Goal: Book appointment/travel/reservation

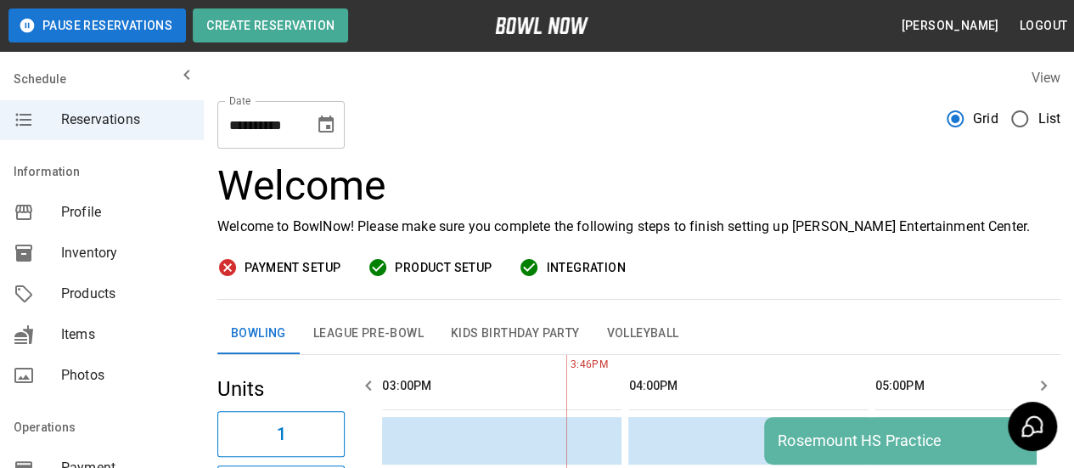
click at [328, 128] on icon "Choose date, selected date is Sep 30, 2025" at bounding box center [325, 123] width 15 height 17
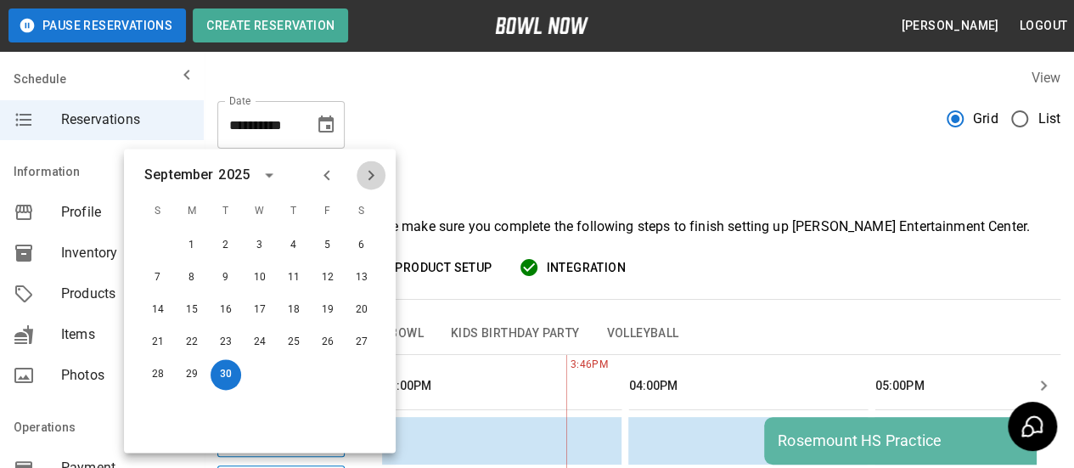
click at [373, 173] on icon "Next month" at bounding box center [371, 175] width 20 height 20
click at [372, 173] on icon "Next month" at bounding box center [371, 175] width 20 height 20
click at [372, 173] on icon "Next month" at bounding box center [371, 175] width 6 height 10
click at [328, 313] on button "16" at bounding box center [327, 309] width 31 height 31
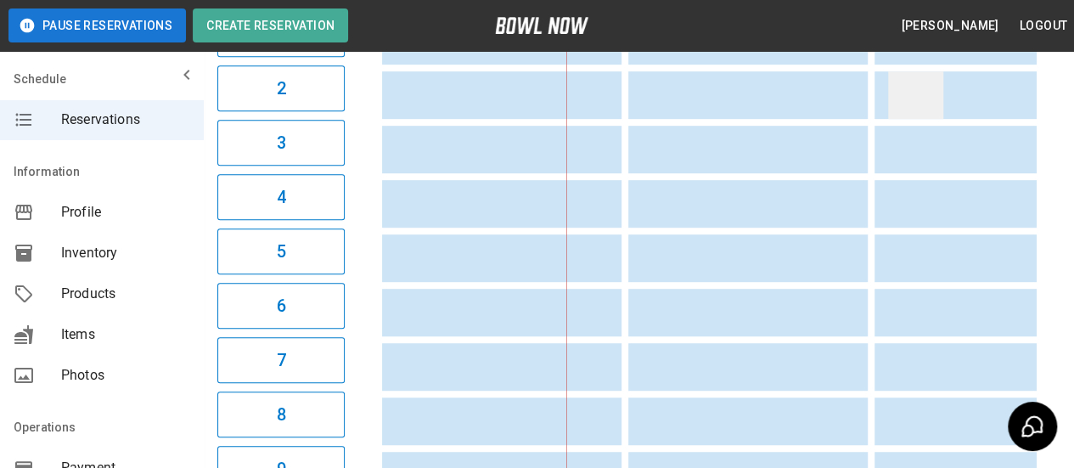
scroll to position [255, 0]
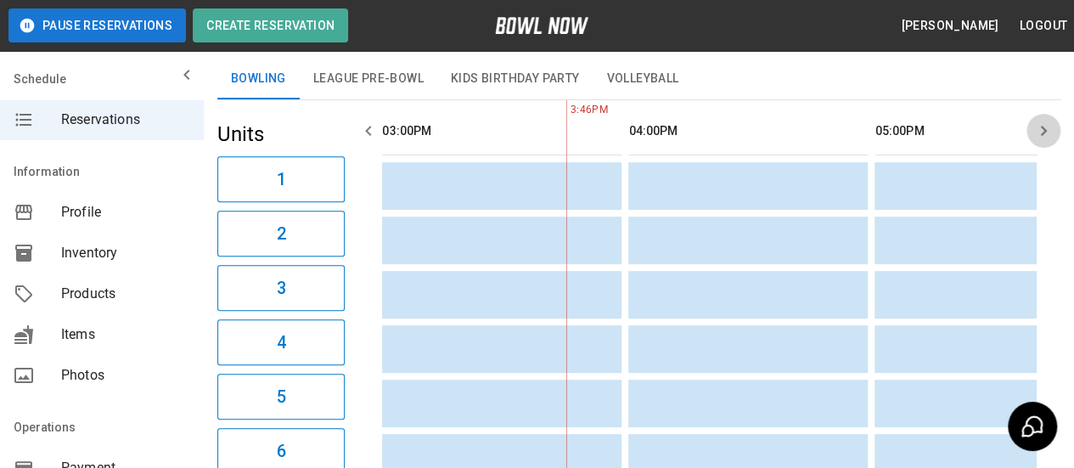
click at [1045, 134] on icon "button" at bounding box center [1043, 131] width 20 height 20
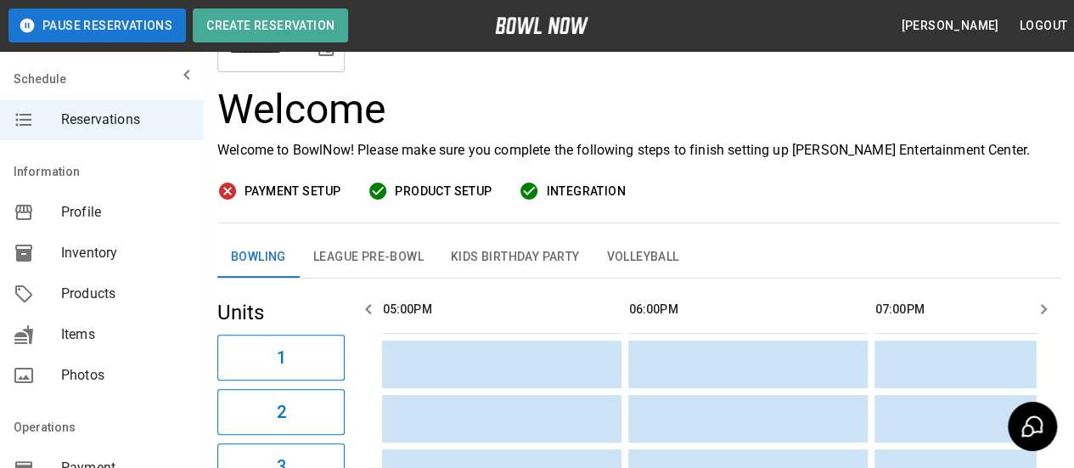
scroll to position [0, 0]
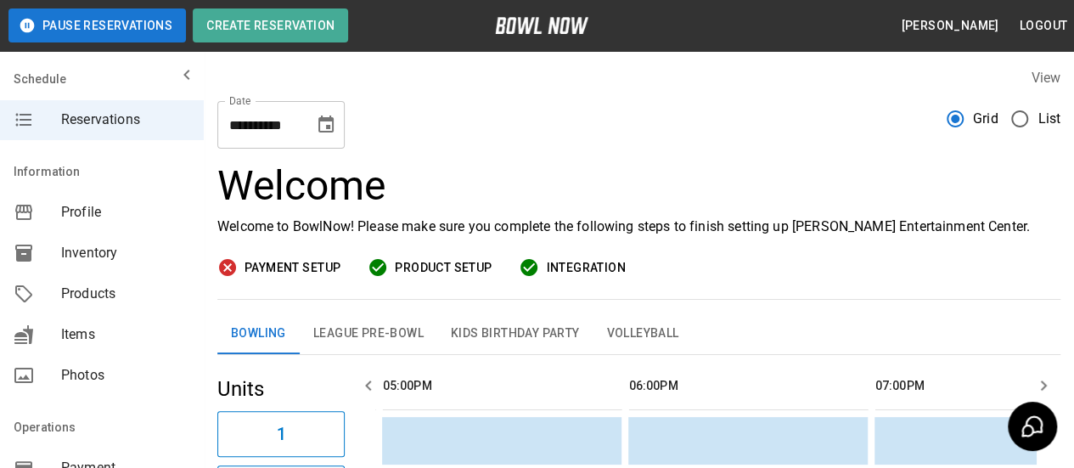
click at [327, 132] on icon "Choose date, selected date is Jan 16, 2026" at bounding box center [325, 123] width 15 height 17
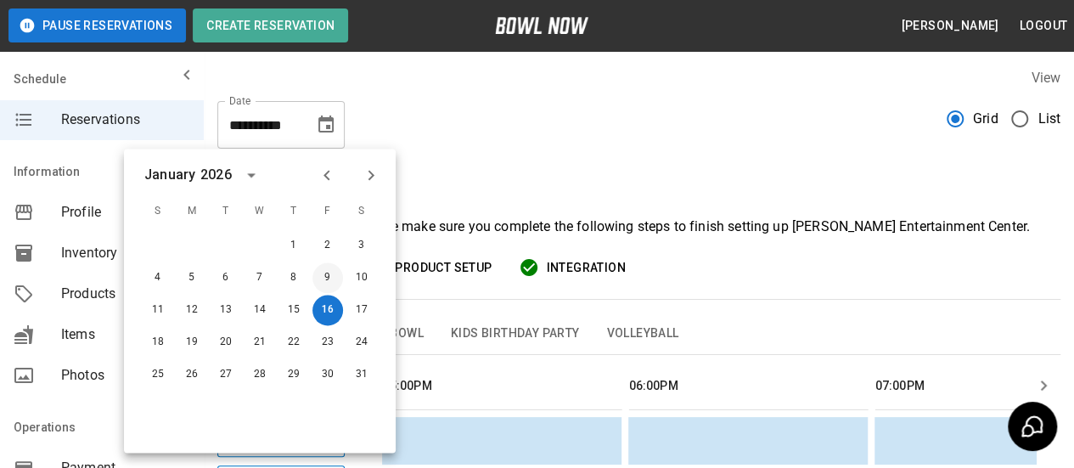
click at [327, 270] on button "9" at bounding box center [327, 277] width 31 height 31
type input "**********"
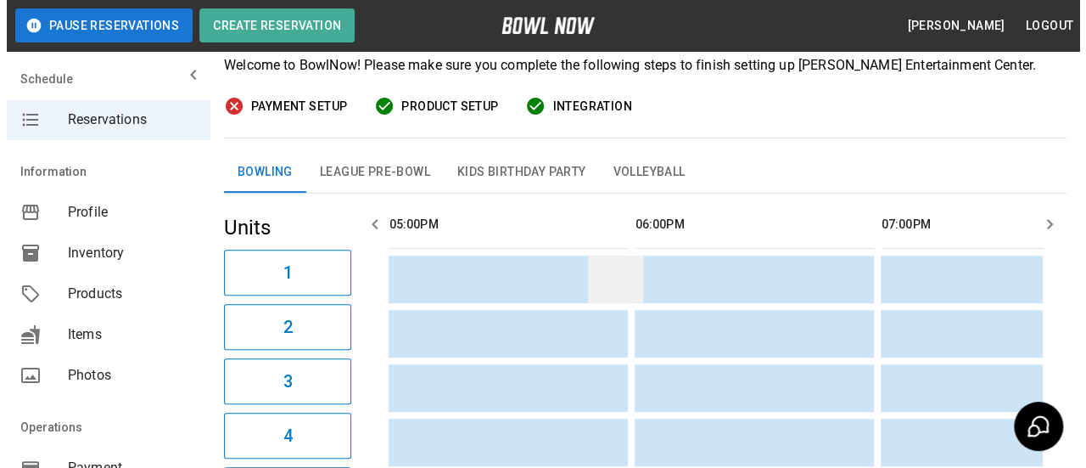
scroll to position [170, 0]
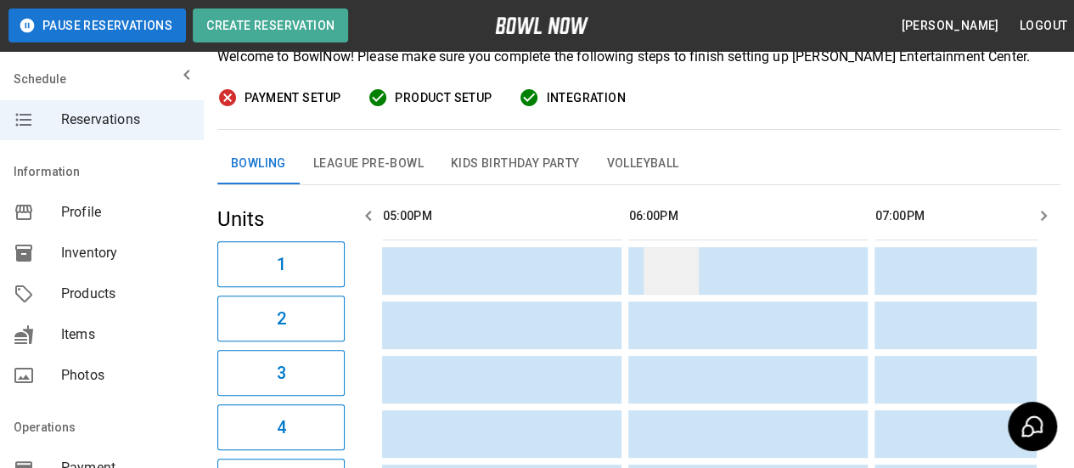
click at [651, 274] on td "sticky table" at bounding box center [670, 271] width 55 height 48
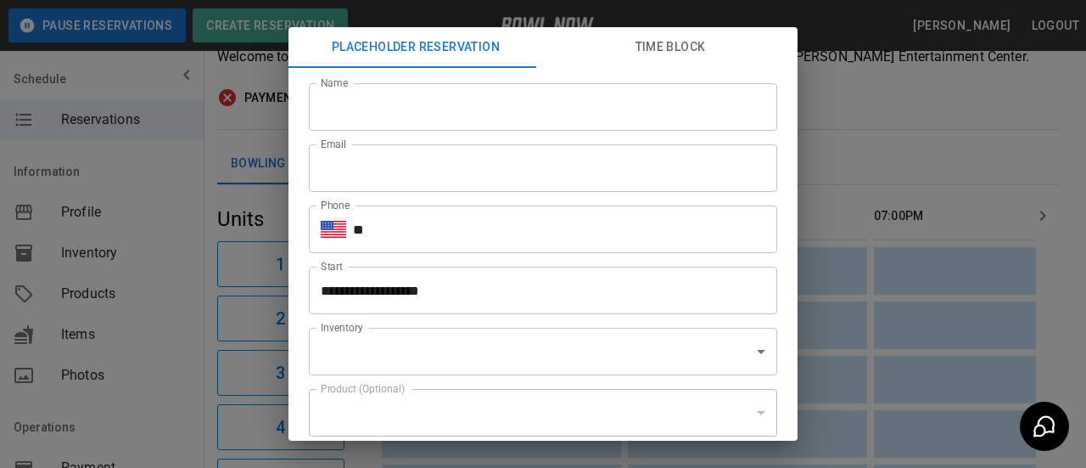
type input "**********"
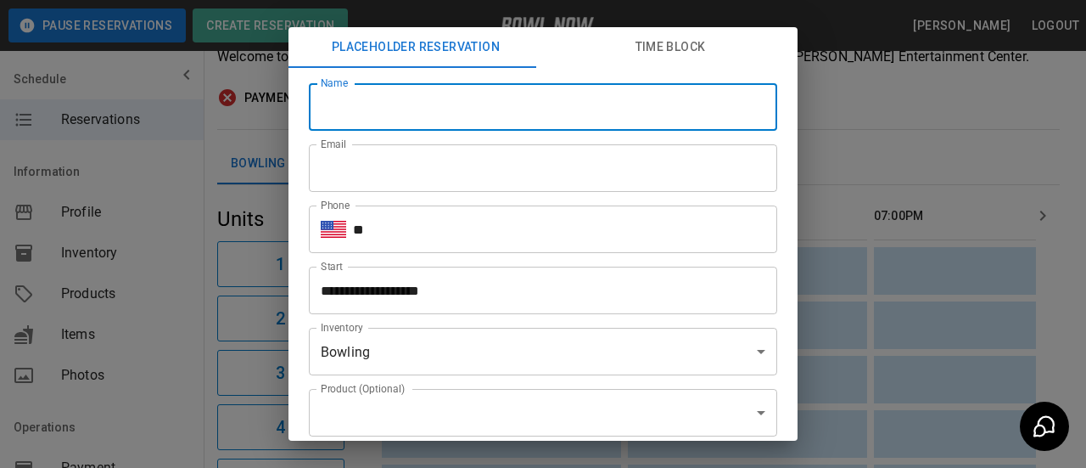
click at [432, 105] on input "Name" at bounding box center [543, 107] width 468 height 48
type input "**********"
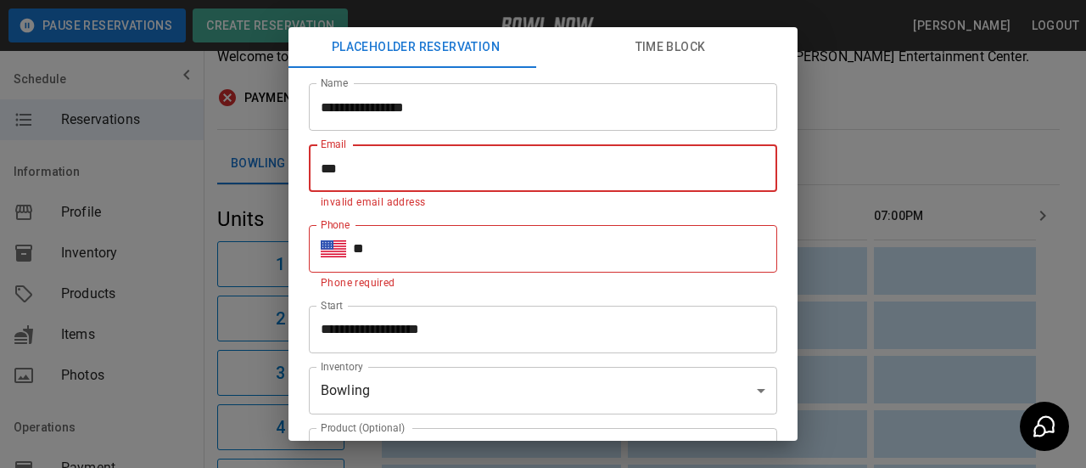
type input "**********"
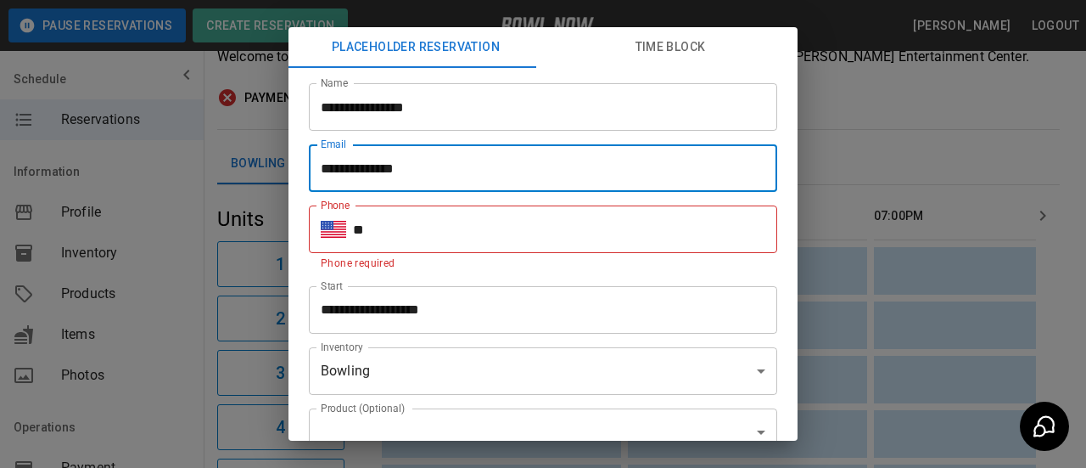
click at [405, 249] on input "**" at bounding box center [565, 229] width 424 height 48
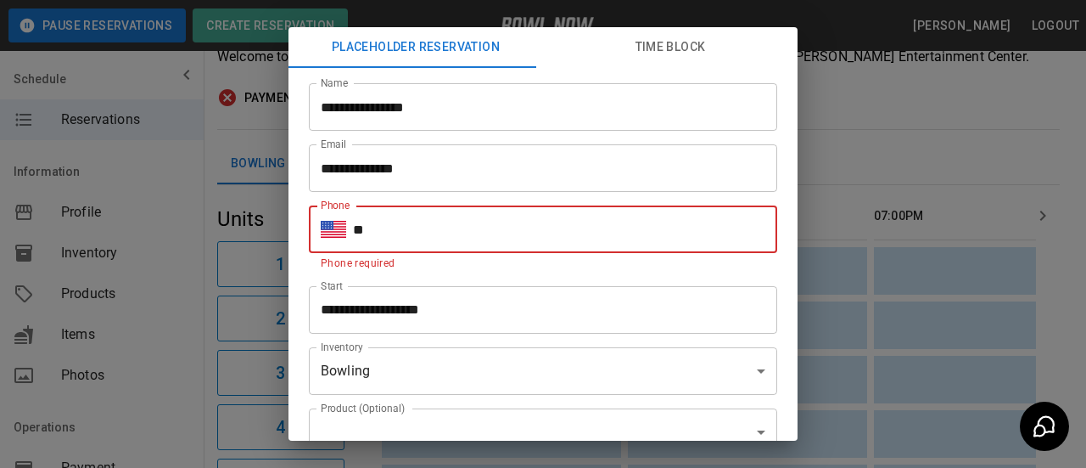
type input "**********"
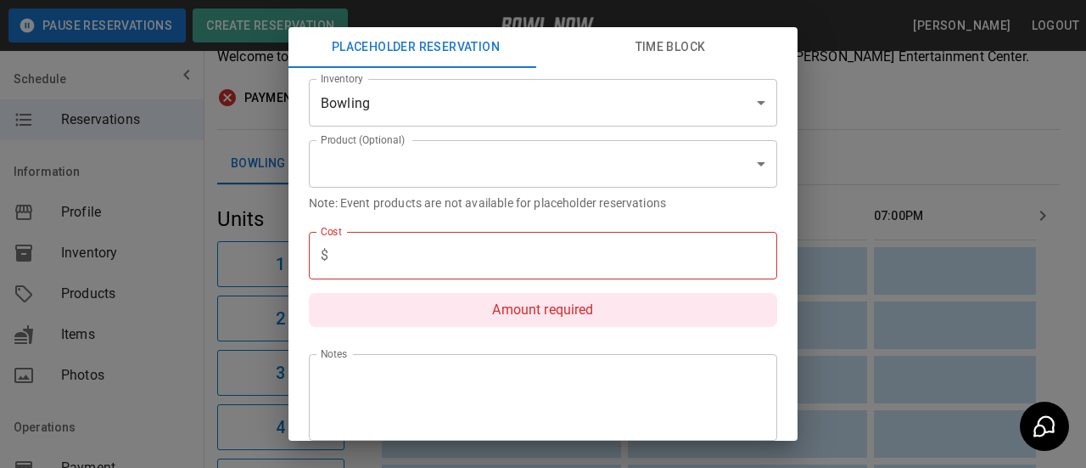
scroll to position [255, 0]
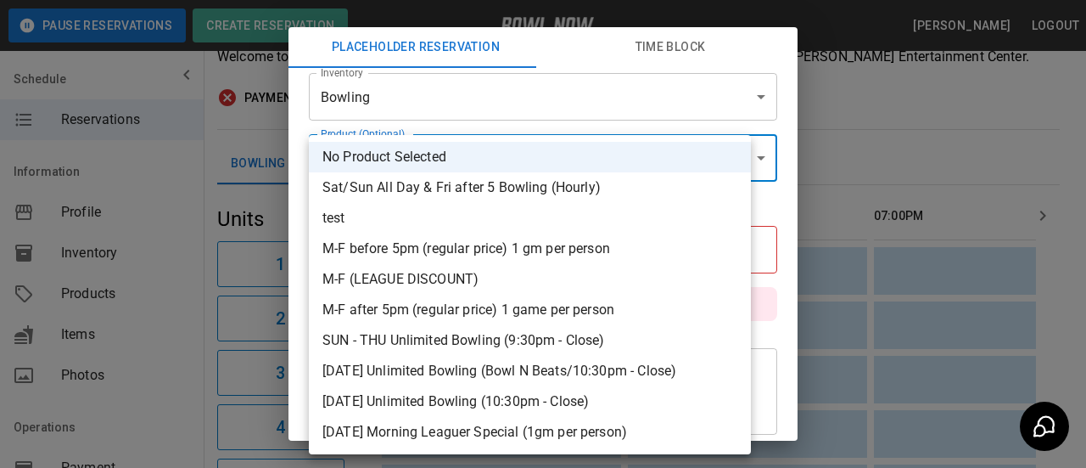
click at [197, 230] on div at bounding box center [543, 234] width 1086 height 468
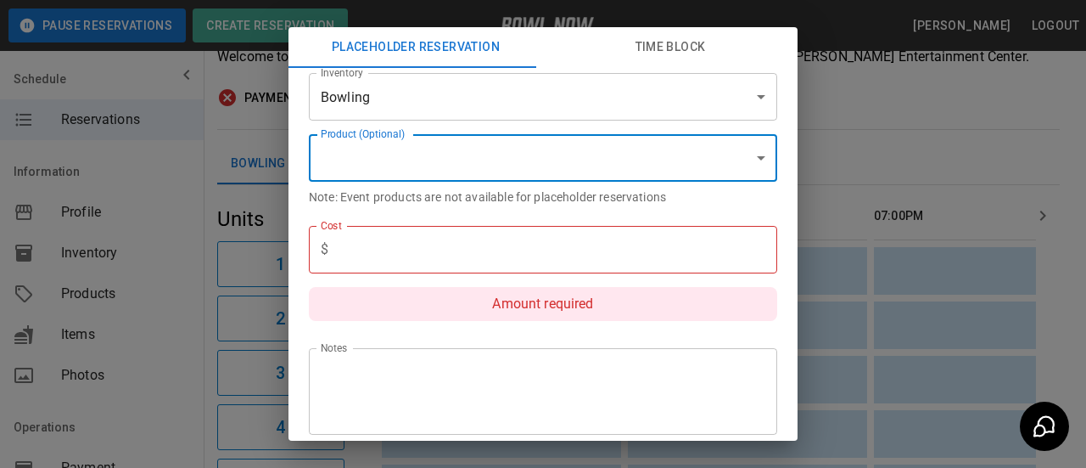
click at [391, 249] on input "text" at bounding box center [556, 250] width 442 height 48
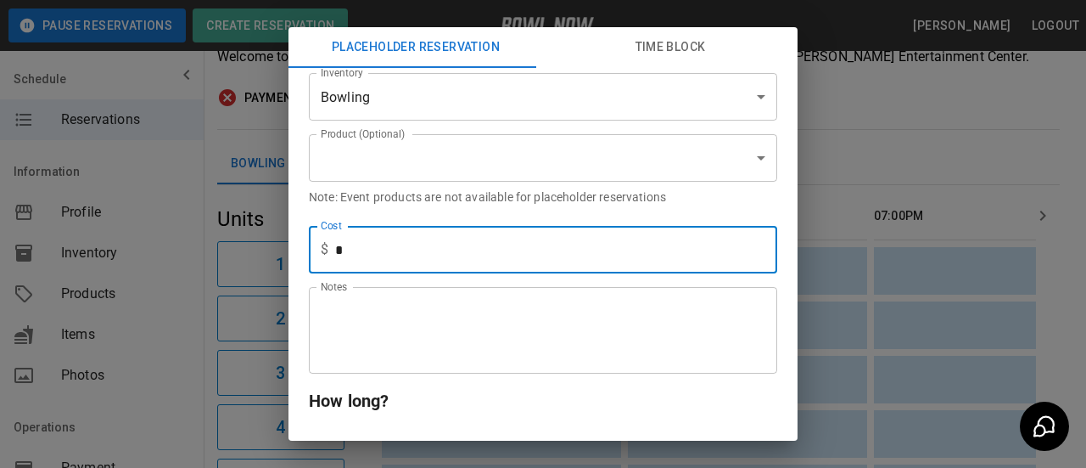
scroll to position [339, 0]
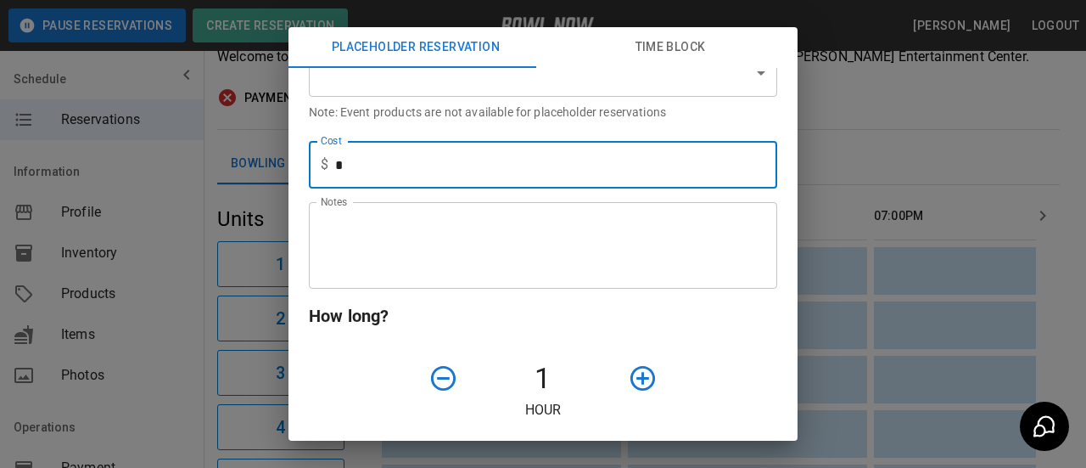
type input "*"
click at [350, 251] on textarea "Notes" at bounding box center [543, 245] width 445 height 59
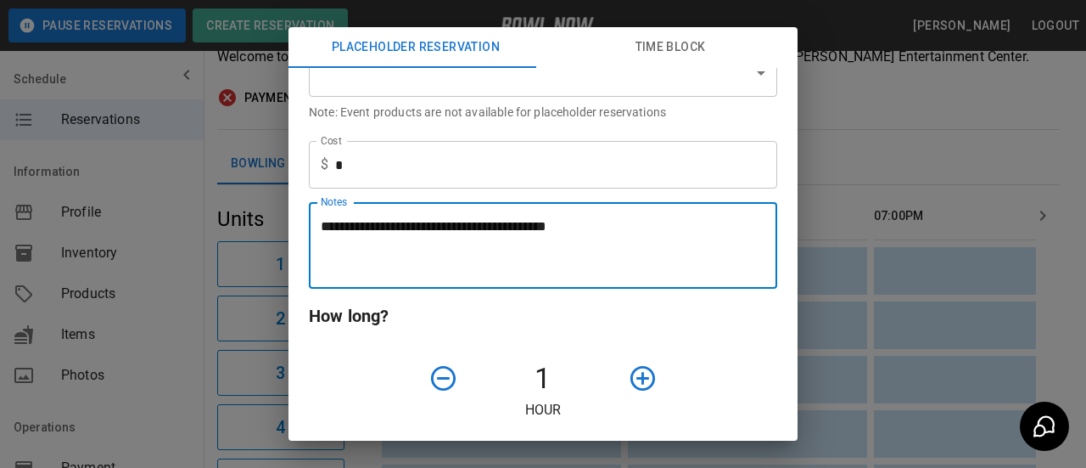
type textarea "**********"
click at [631, 381] on icon "button" at bounding box center [643, 378] width 25 height 25
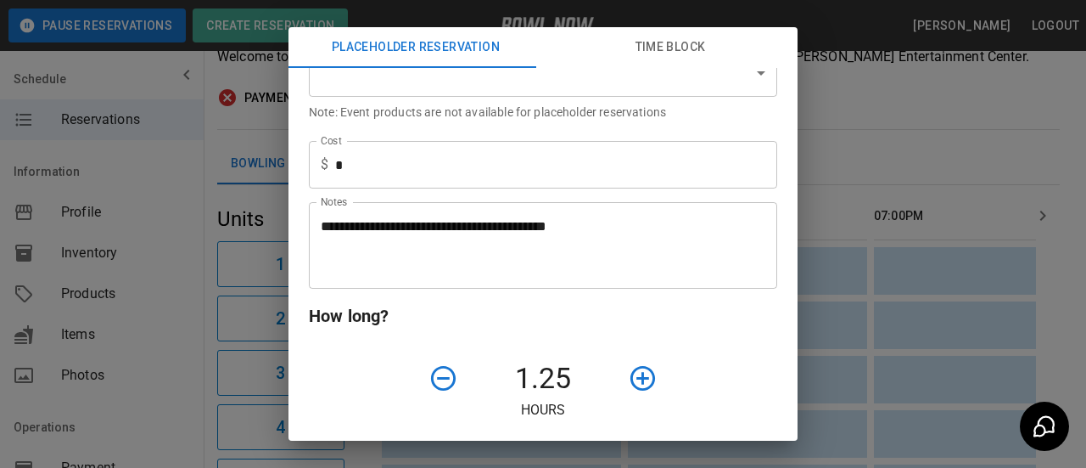
click at [628, 381] on icon "button" at bounding box center [643, 378] width 30 height 30
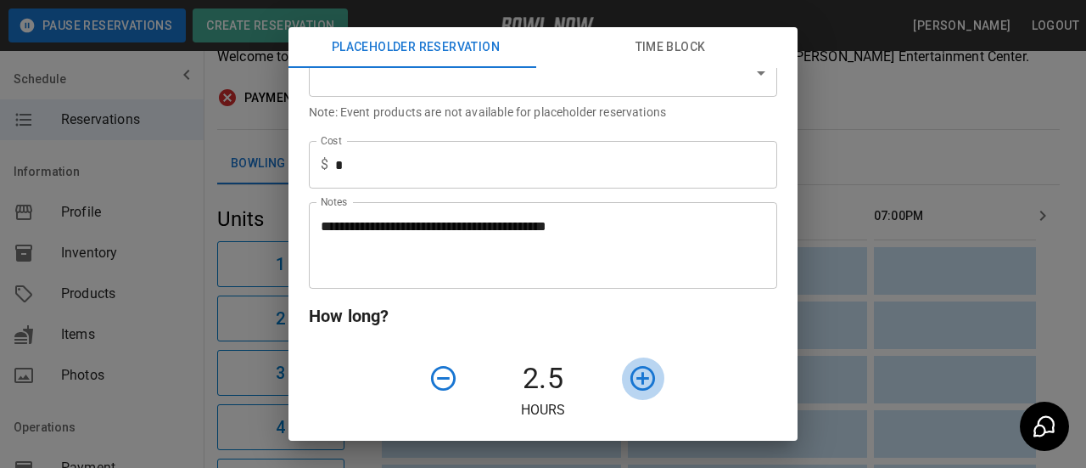
click at [628, 381] on icon "button" at bounding box center [643, 378] width 30 height 30
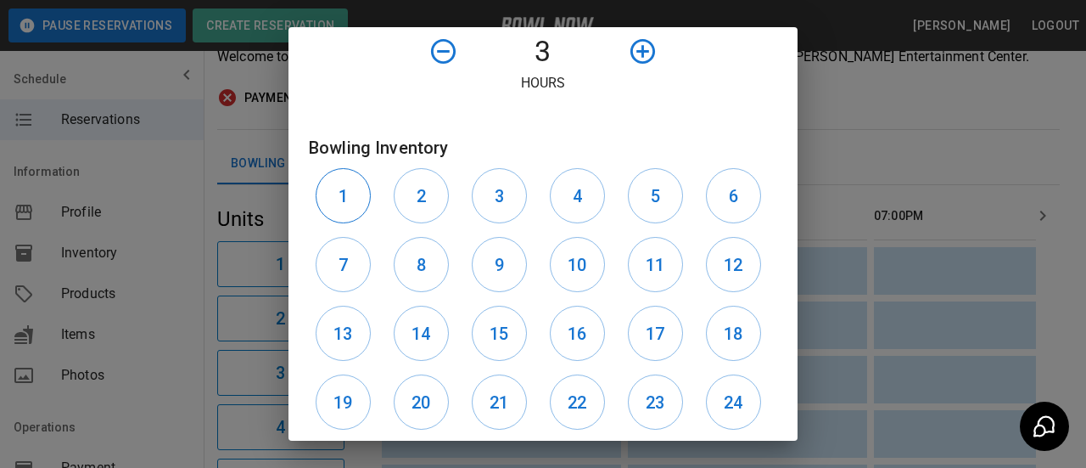
scroll to position [85, 0]
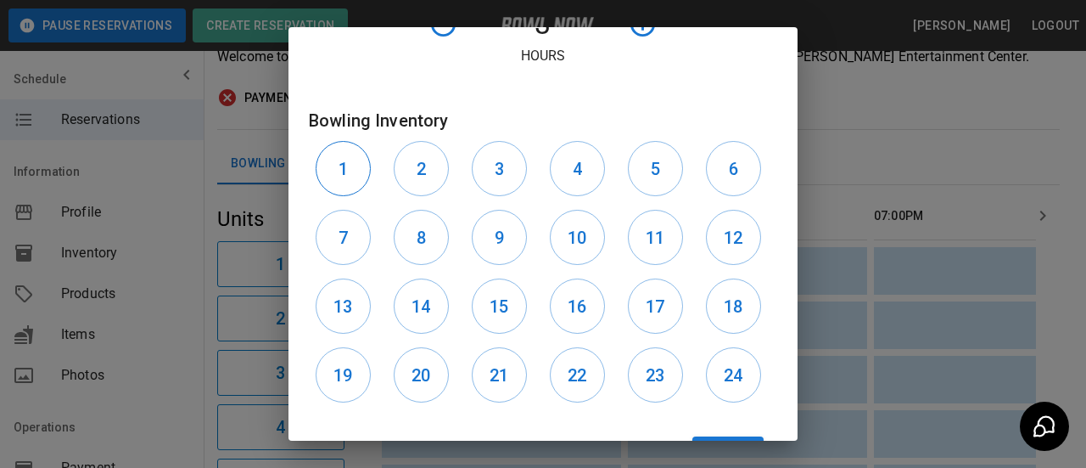
click at [335, 164] on button "1" at bounding box center [343, 168] width 55 height 55
click at [341, 213] on button "7" at bounding box center [343, 237] width 55 height 55
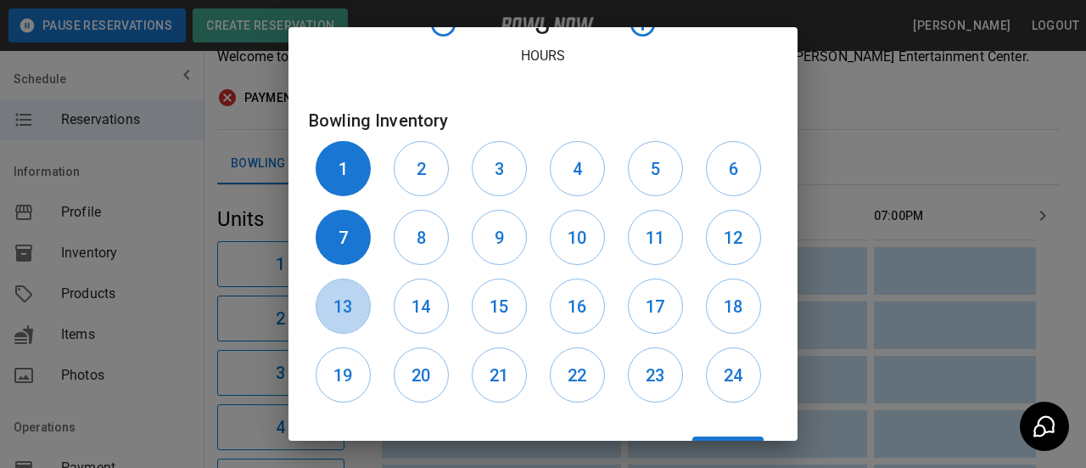
drag, startPoint x: 341, startPoint y: 306, endPoint x: 345, endPoint y: 344, distance: 37.5
click at [341, 307] on h6 "13" at bounding box center [343, 306] width 19 height 27
click at [347, 376] on h6 "19" at bounding box center [343, 375] width 19 height 27
click at [421, 382] on h6 "20" at bounding box center [421, 375] width 19 height 27
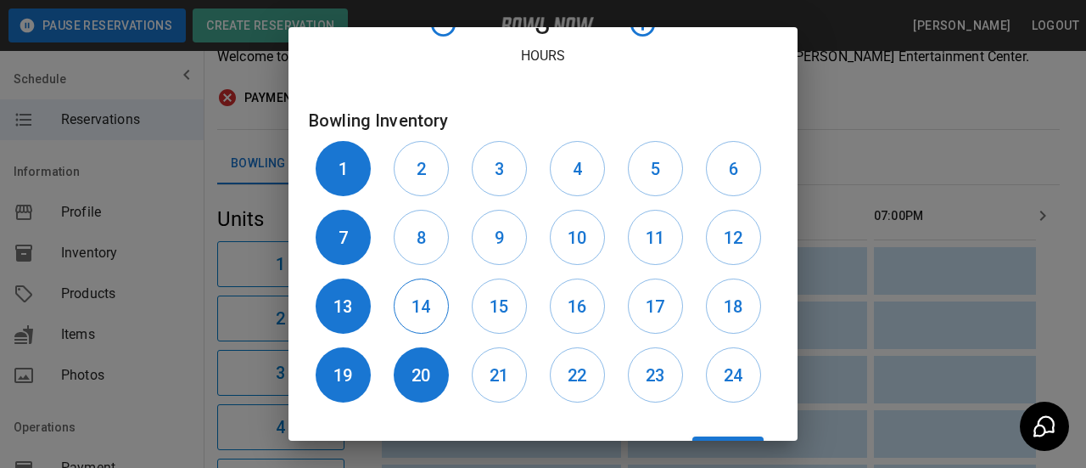
drag, startPoint x: 424, startPoint y: 326, endPoint x: 425, endPoint y: 313, distance: 12.8
click at [424, 320] on button "14" at bounding box center [421, 305] width 55 height 55
click at [425, 242] on button "8" at bounding box center [421, 237] width 55 height 55
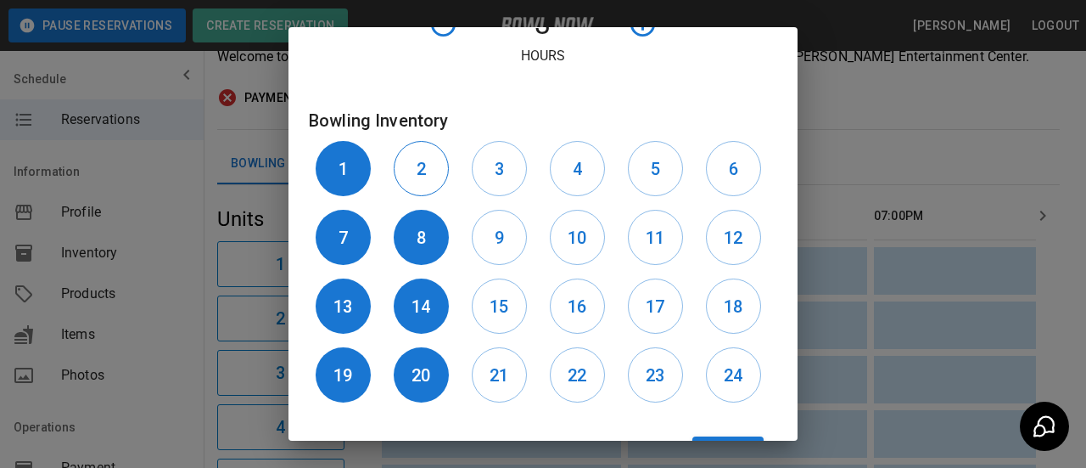
click at [426, 176] on button "2" at bounding box center [421, 168] width 55 height 55
click at [474, 174] on button "3" at bounding box center [499, 168] width 55 height 55
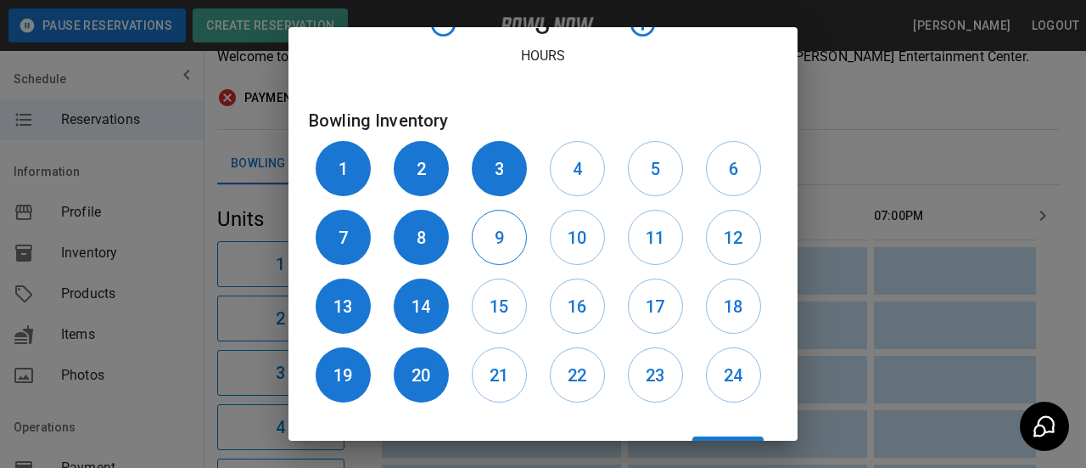
click at [475, 249] on button "9" at bounding box center [499, 237] width 55 height 55
click at [497, 306] on h6 "15" at bounding box center [499, 306] width 19 height 27
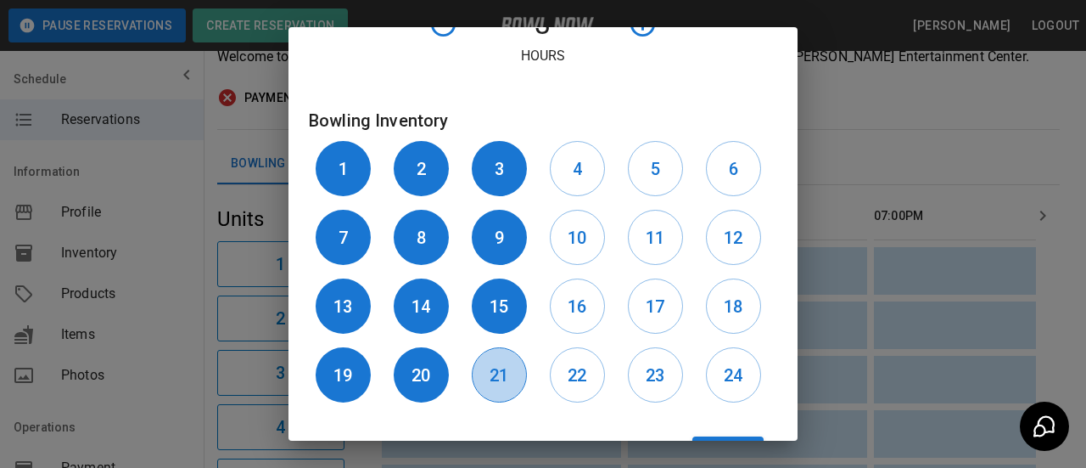
drag, startPoint x: 478, startPoint y: 370, endPoint x: 514, endPoint y: 376, distance: 37.0
click at [480, 371] on button "21" at bounding box center [499, 374] width 55 height 55
drag, startPoint x: 565, startPoint y: 377, endPoint x: 569, endPoint y: 352, distance: 25.0
click at [568, 373] on h6 "22" at bounding box center [577, 375] width 19 height 27
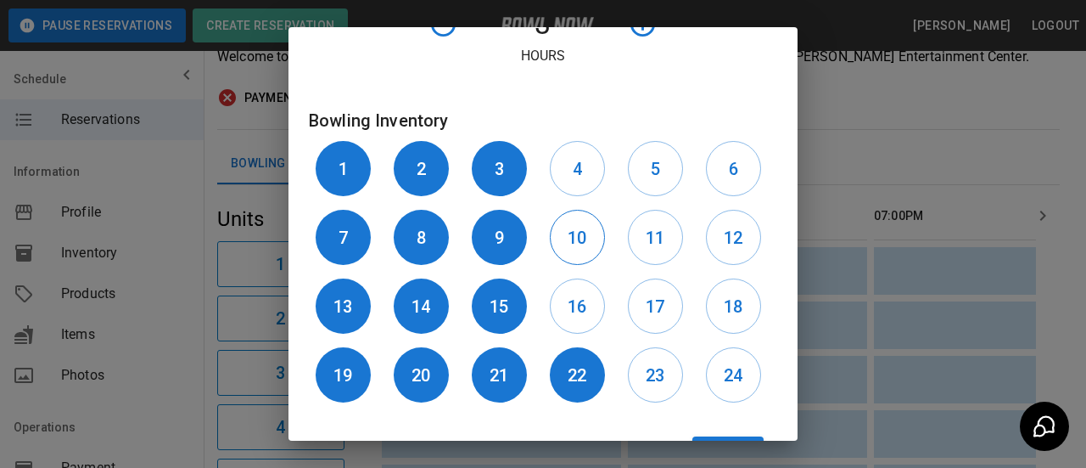
drag, startPoint x: 569, startPoint y: 301, endPoint x: 567, endPoint y: 246, distance: 55.2
click at [569, 301] on h6 "16" at bounding box center [577, 306] width 19 height 27
click at [568, 237] on h6 "10" at bounding box center [577, 237] width 19 height 27
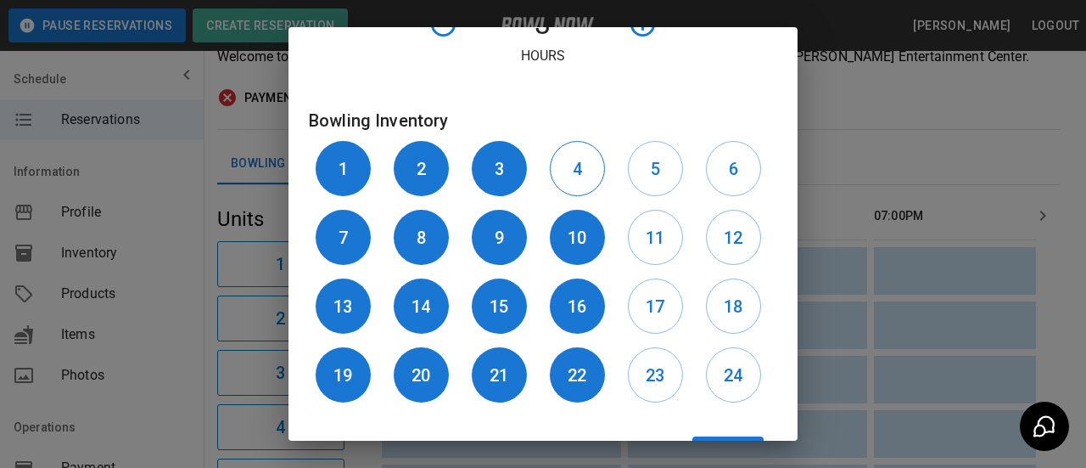
click at [586, 176] on button "4" at bounding box center [577, 168] width 55 height 55
click at [628, 184] on button "5" at bounding box center [655, 168] width 55 height 55
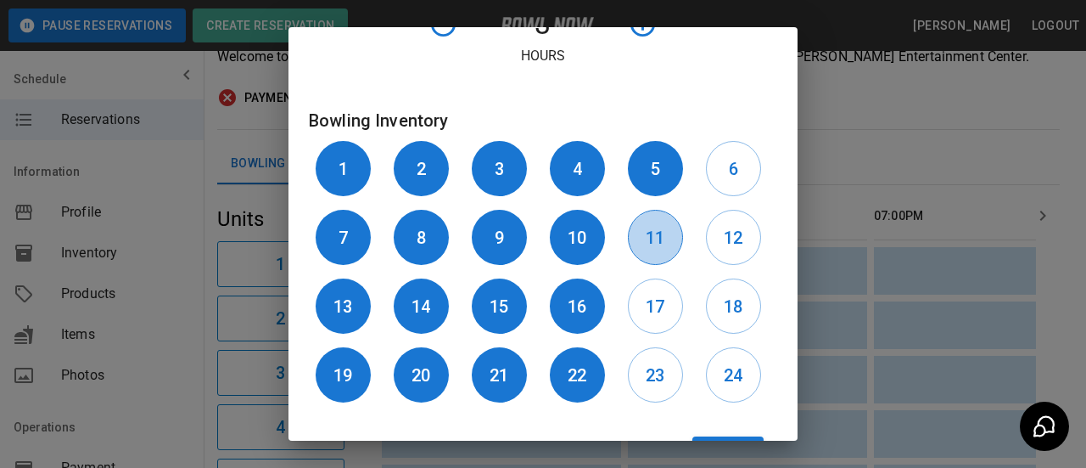
click at [646, 229] on h6 "11" at bounding box center [655, 237] width 19 height 27
click at [646, 293] on h6 "17" at bounding box center [655, 306] width 19 height 27
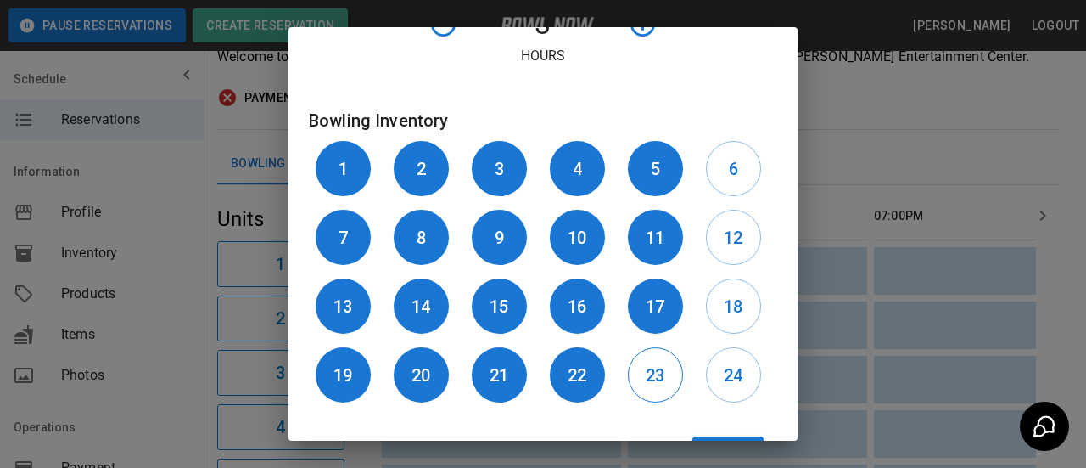
click at [646, 379] on h6 "23" at bounding box center [655, 375] width 19 height 27
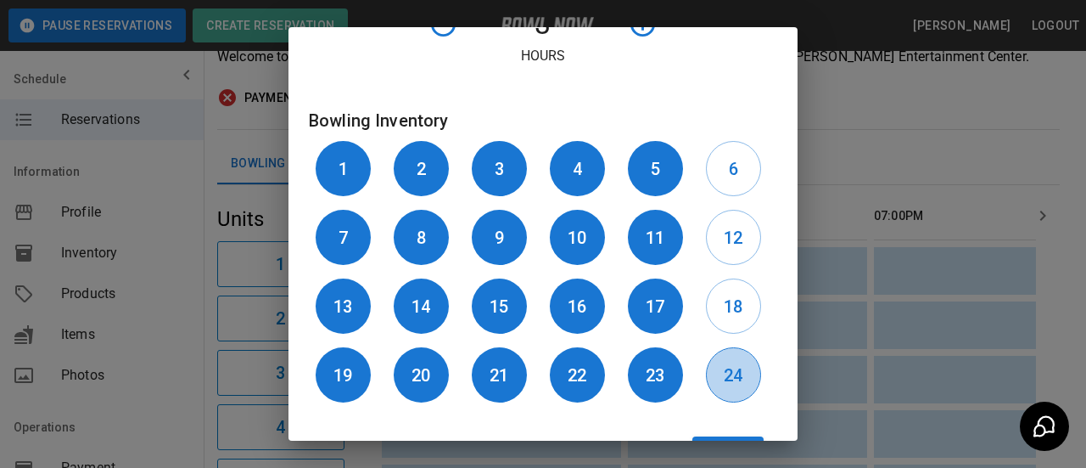
click at [724, 379] on h6 "24" at bounding box center [733, 375] width 19 height 27
click at [724, 310] on h6 "18" at bounding box center [733, 306] width 19 height 27
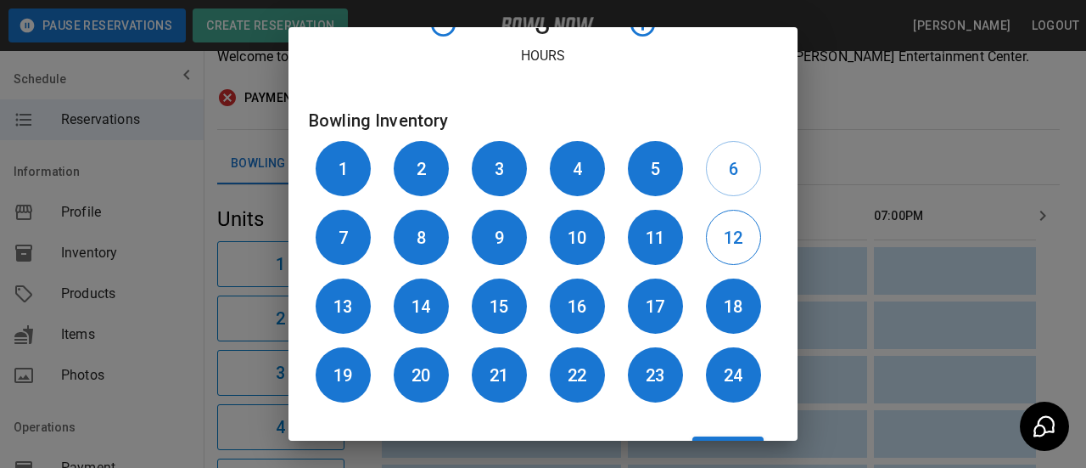
click at [724, 237] on h6 "12" at bounding box center [733, 237] width 19 height 27
click at [723, 162] on button "6" at bounding box center [733, 168] width 55 height 55
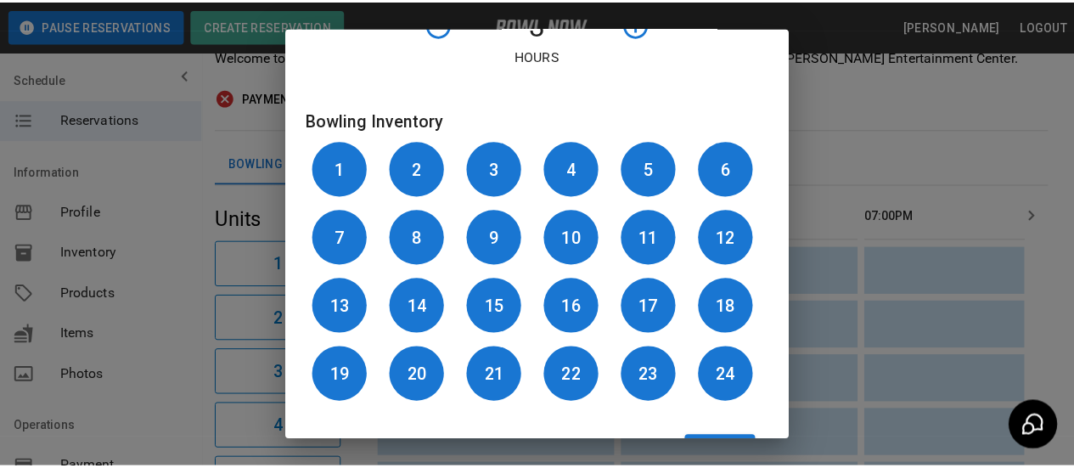
scroll to position [153, 0]
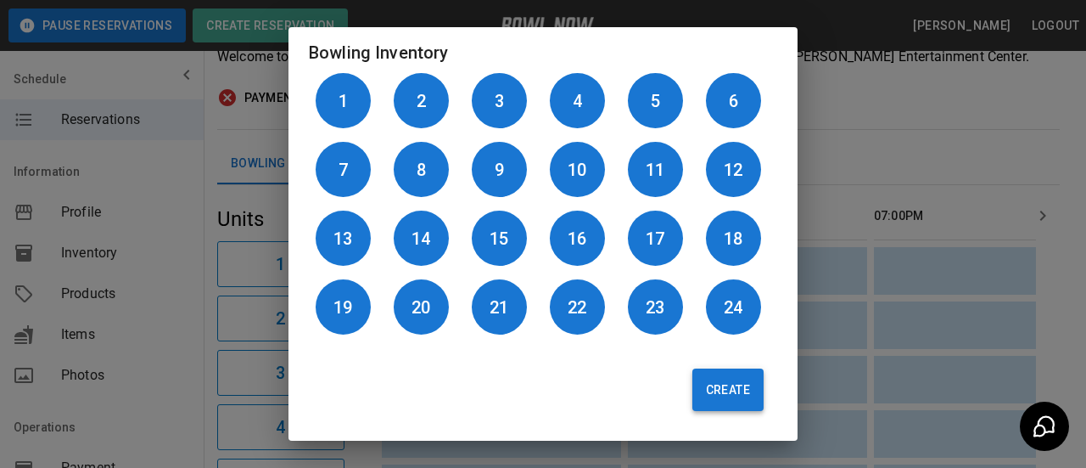
click at [708, 396] on button "Create" at bounding box center [727, 389] width 71 height 42
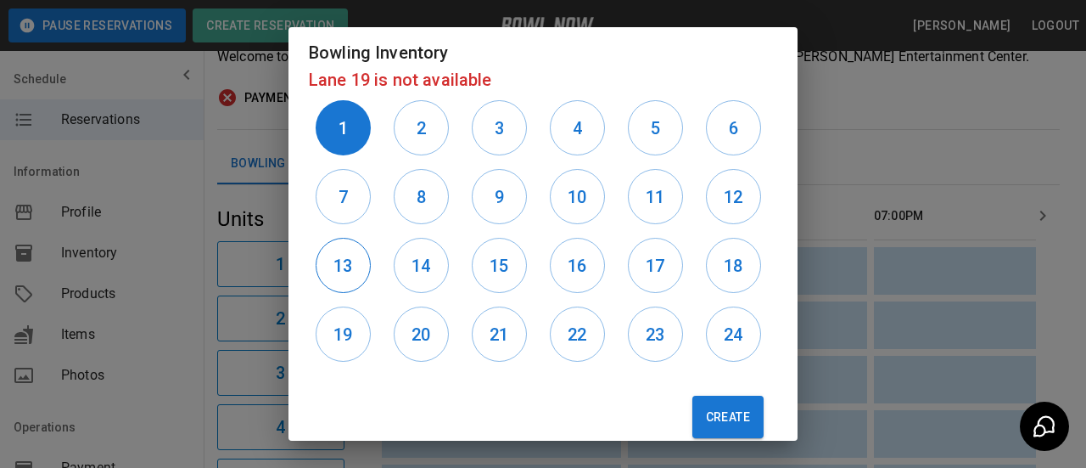
click at [362, 264] on button "13" at bounding box center [343, 265] width 55 height 55
click at [435, 264] on button "14" at bounding box center [421, 265] width 55 height 55
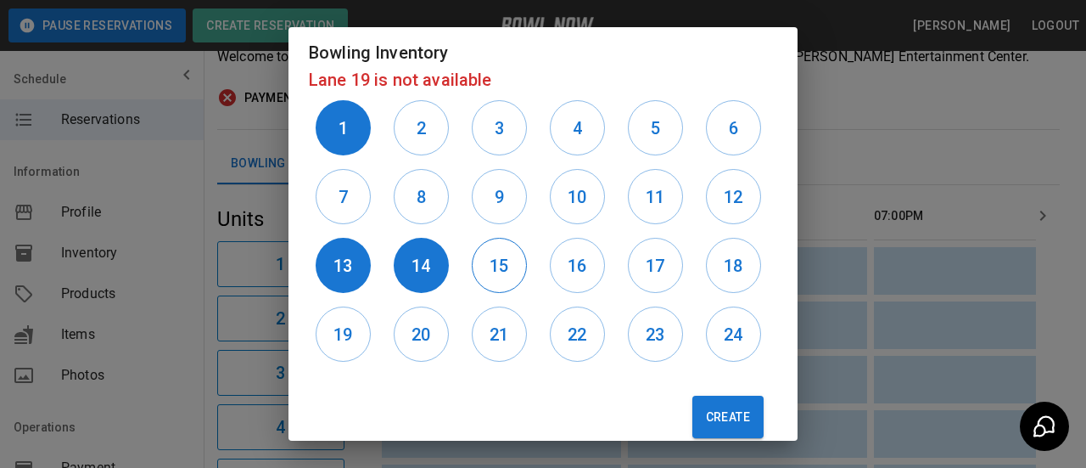
drag, startPoint x: 475, startPoint y: 266, endPoint x: 492, endPoint y: 266, distance: 17.0
click at [480, 266] on button "15" at bounding box center [499, 265] width 55 height 55
click at [569, 255] on h6 "16" at bounding box center [577, 265] width 19 height 27
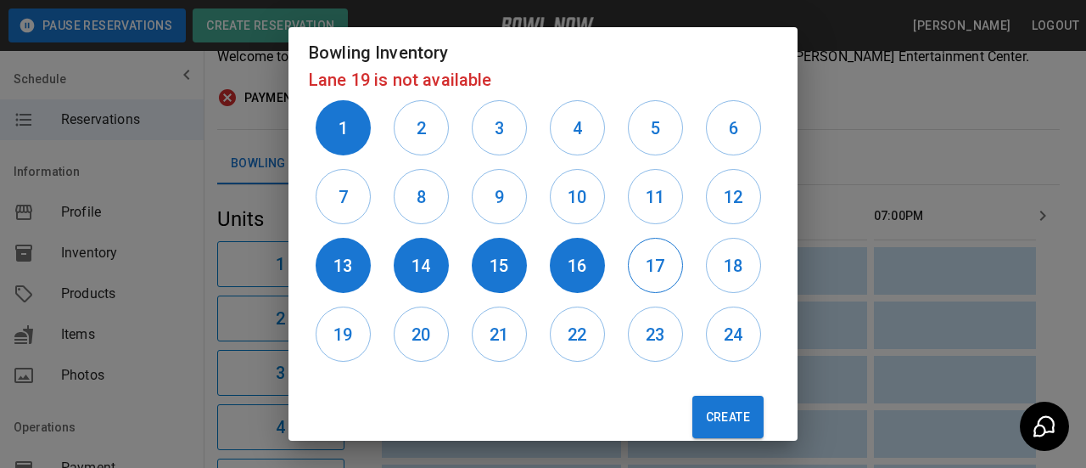
click at [646, 261] on h6 "17" at bounding box center [655, 265] width 19 height 27
drag, startPoint x: 722, startPoint y: 259, endPoint x: 715, endPoint y: 221, distance: 38.8
click at [723, 258] on button "18" at bounding box center [733, 265] width 55 height 55
drag, startPoint x: 715, startPoint y: 201, endPoint x: 708, endPoint y: 174, distance: 28.2
click at [724, 198] on h6 "12" at bounding box center [733, 196] width 19 height 27
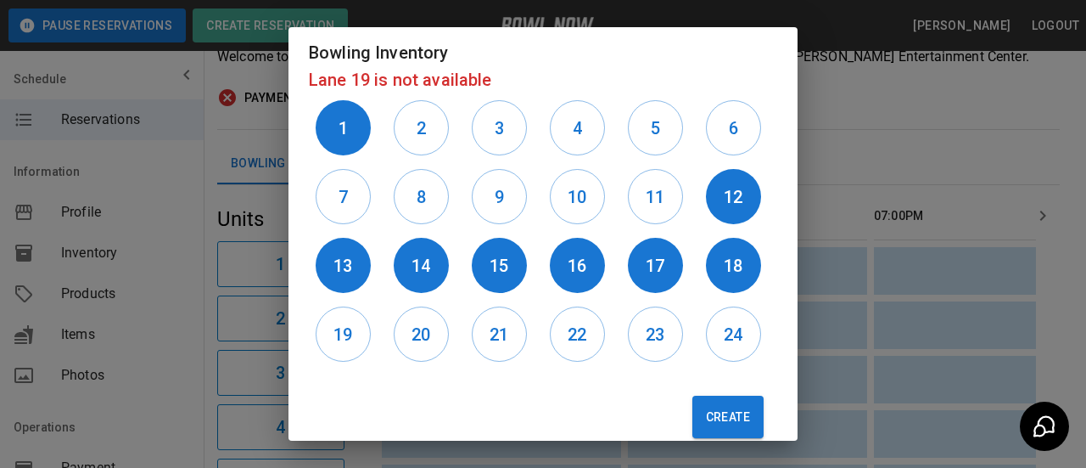
drag, startPoint x: 703, startPoint y: 127, endPoint x: 667, endPoint y: 126, distance: 35.7
click at [706, 126] on button "6" at bounding box center [733, 127] width 55 height 55
drag, startPoint x: 631, startPoint y: 126, endPoint x: 628, endPoint y: 184, distance: 58.7
click at [631, 126] on button "5" at bounding box center [655, 127] width 55 height 55
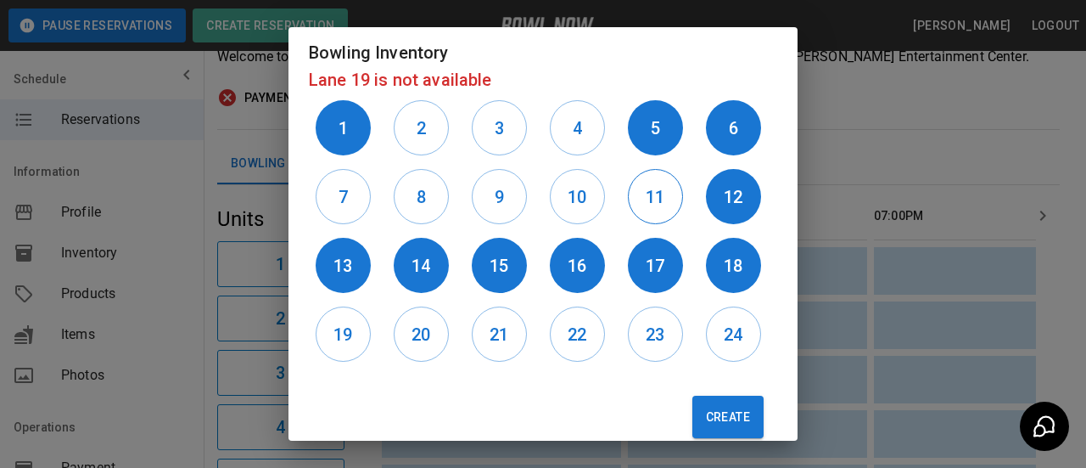
click at [646, 199] on h6 "11" at bounding box center [655, 196] width 19 height 27
drag, startPoint x: 550, startPoint y: 202, endPoint x: 545, endPoint y: 166, distance: 36.0
click at [550, 201] on button "10" at bounding box center [577, 196] width 55 height 55
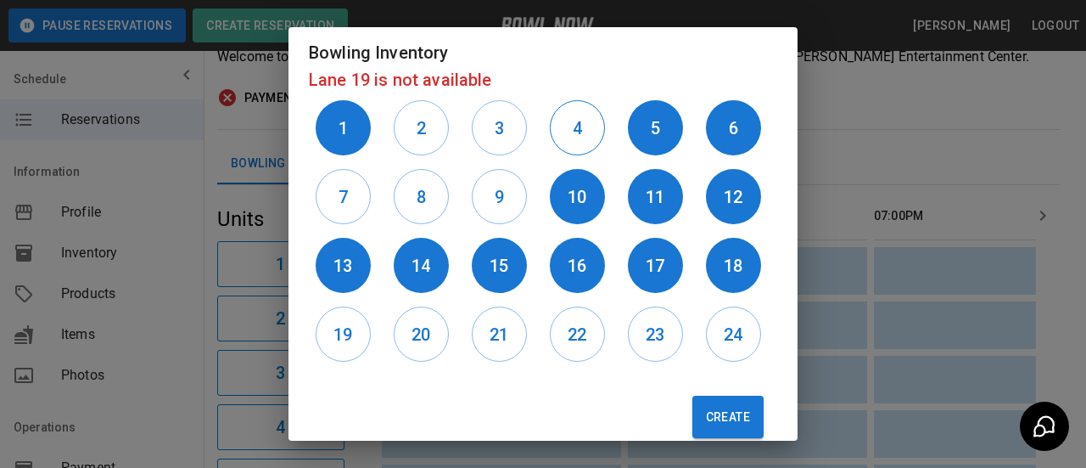
click at [550, 137] on button "4" at bounding box center [577, 127] width 55 height 55
click at [487, 142] on button "3" at bounding box center [499, 127] width 55 height 55
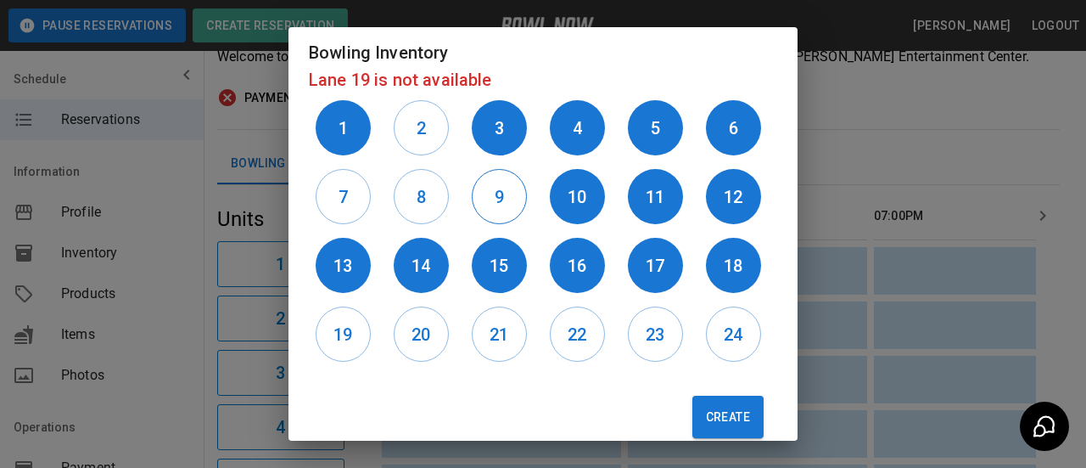
click at [495, 200] on h6 "9" at bounding box center [499, 196] width 9 height 27
drag, startPoint x: 435, startPoint y: 202, endPoint x: 384, endPoint y: 208, distance: 51.3
click at [433, 202] on button "8" at bounding box center [421, 196] width 55 height 55
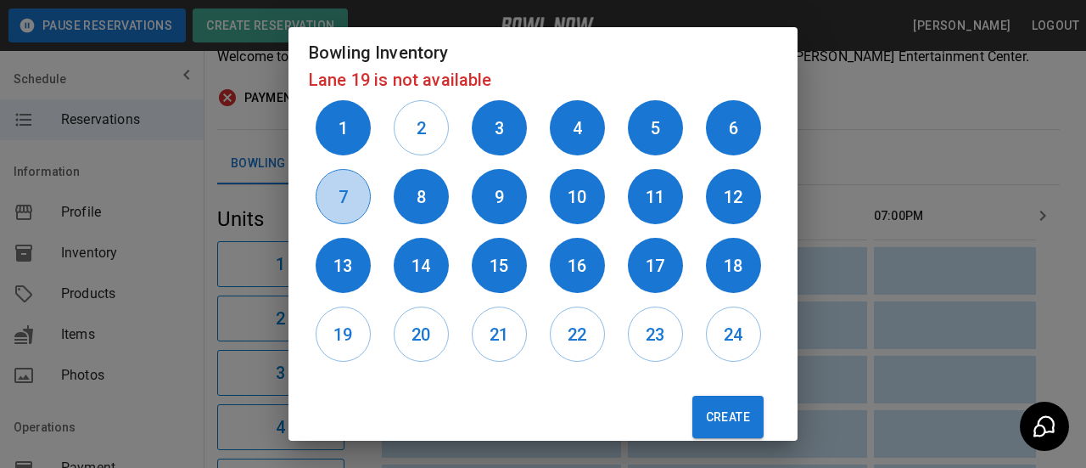
click at [349, 201] on button "7" at bounding box center [343, 196] width 55 height 55
click at [394, 120] on button "2" at bounding box center [421, 127] width 55 height 55
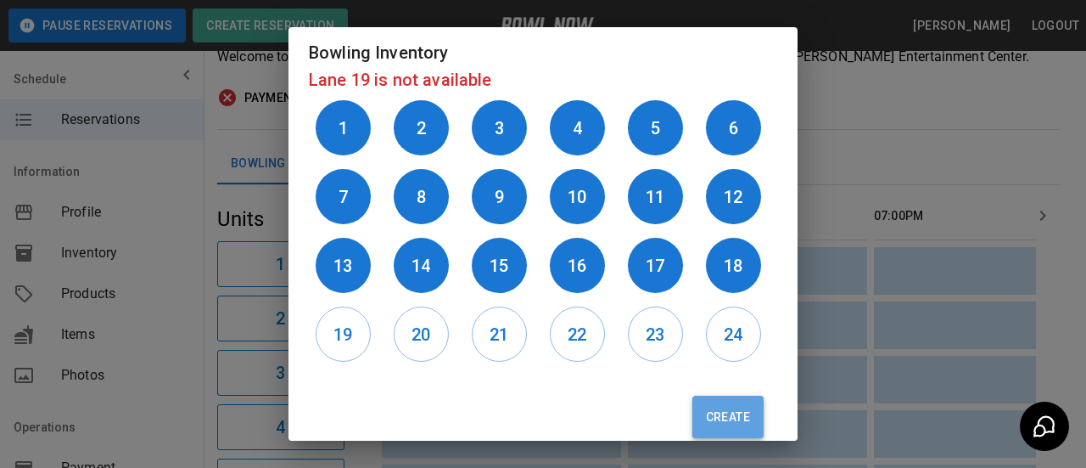
click at [718, 425] on button "Create" at bounding box center [727, 416] width 71 height 42
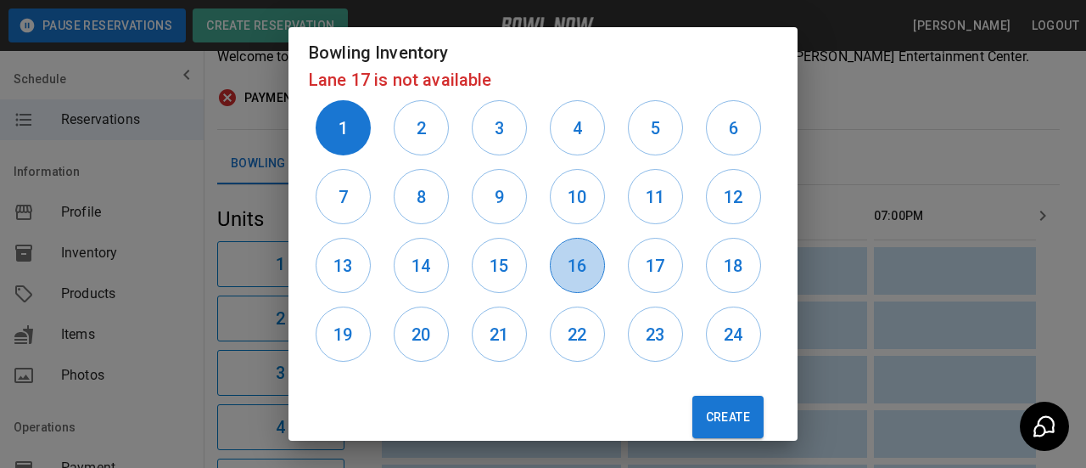
click at [572, 274] on h6 "16" at bounding box center [577, 265] width 19 height 27
click at [496, 274] on h6 "15" at bounding box center [499, 265] width 19 height 27
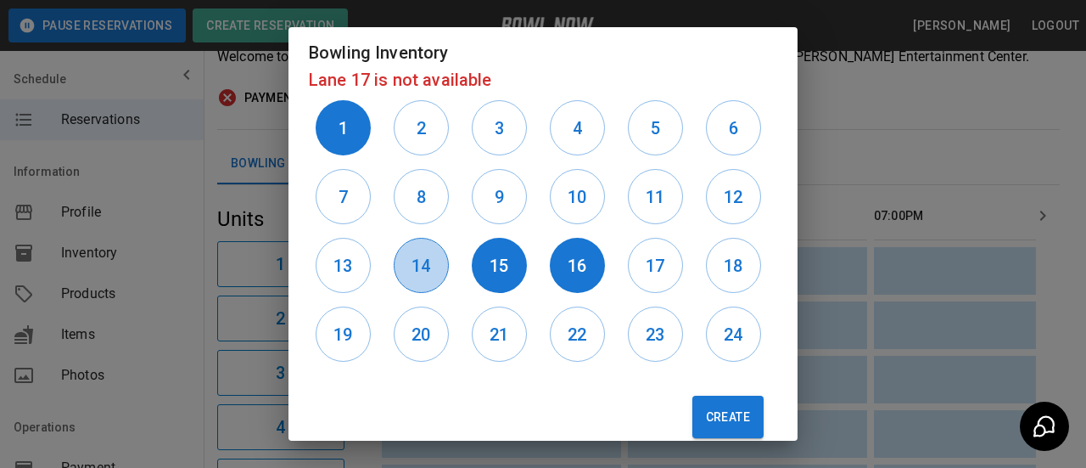
click at [435, 269] on button "14" at bounding box center [421, 265] width 55 height 55
click at [343, 269] on h6 "13" at bounding box center [343, 265] width 19 height 27
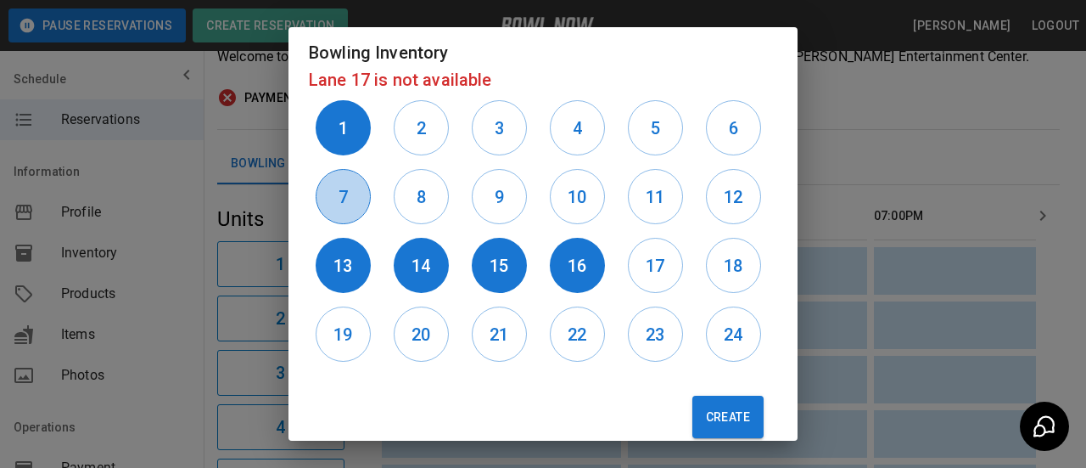
click at [343, 205] on h6 "7" at bounding box center [343, 196] width 9 height 27
click at [430, 199] on button "8" at bounding box center [421, 196] width 55 height 55
drag, startPoint x: 489, startPoint y: 195, endPoint x: 542, endPoint y: 191, distance: 53.6
click at [495, 195] on h6 "9" at bounding box center [499, 196] width 9 height 27
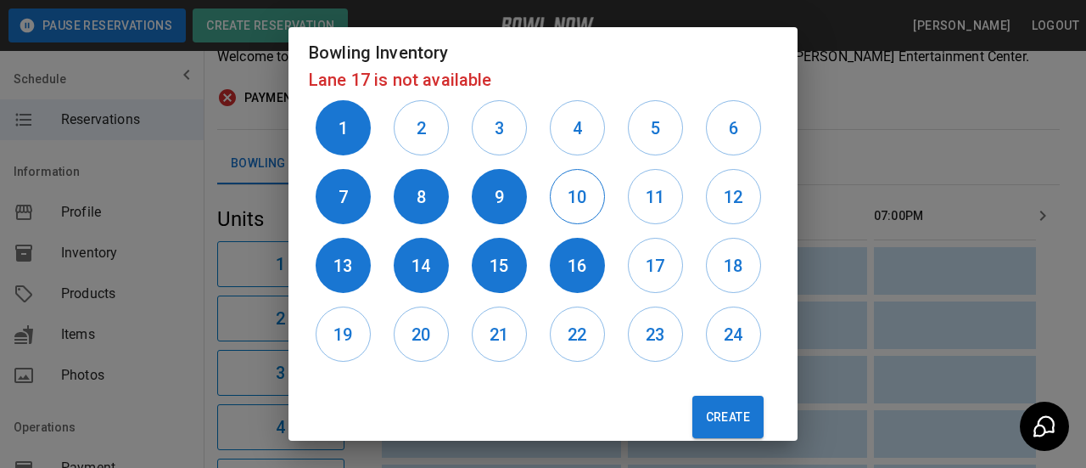
drag, startPoint x: 548, startPoint y: 191, endPoint x: 571, endPoint y: 191, distance: 22.9
click at [556, 191] on button "10" at bounding box center [577, 196] width 55 height 55
click at [646, 194] on h6 "11" at bounding box center [655, 196] width 19 height 27
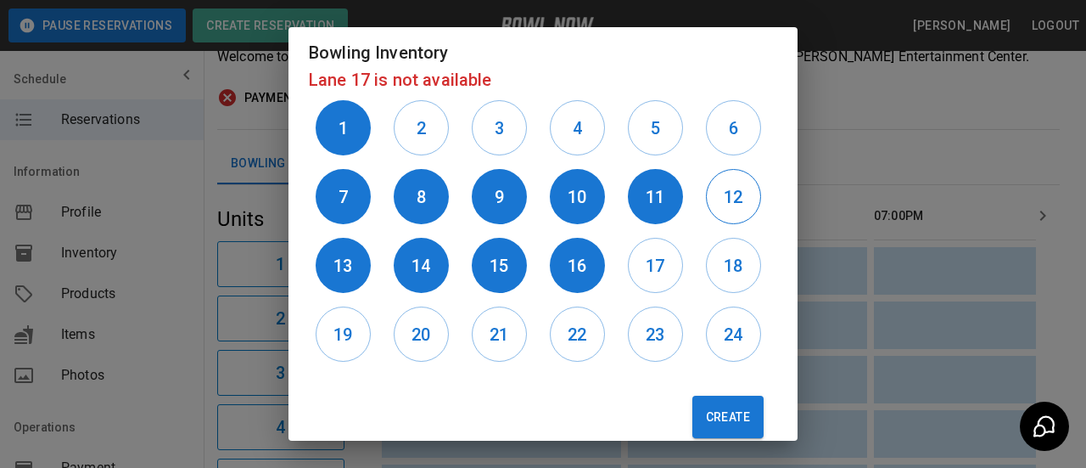
click at [708, 179] on button "12" at bounding box center [733, 196] width 55 height 55
click at [706, 133] on button "6" at bounding box center [733, 127] width 55 height 55
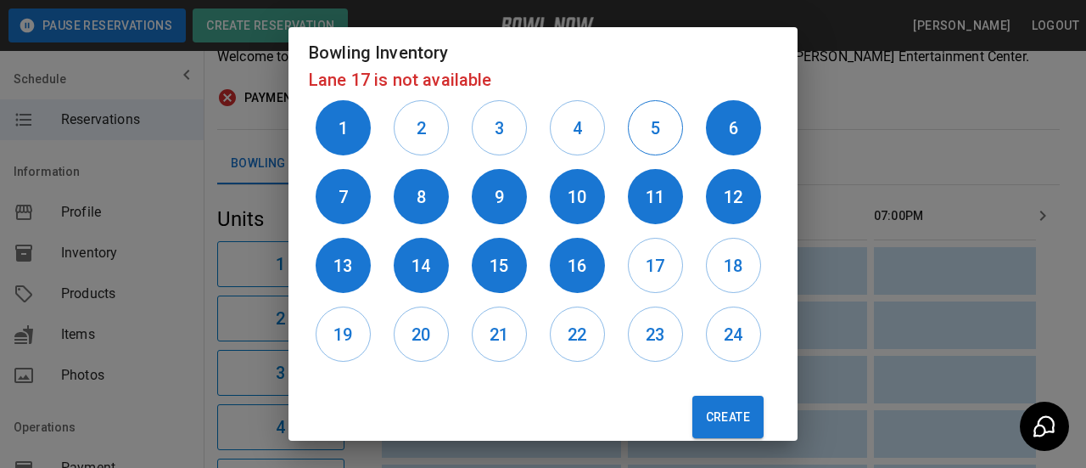
click at [644, 140] on button "5" at bounding box center [655, 127] width 55 height 55
drag, startPoint x: 563, startPoint y: 148, endPoint x: 547, endPoint y: 148, distance: 17.0
click at [562, 148] on button "4" at bounding box center [577, 127] width 55 height 55
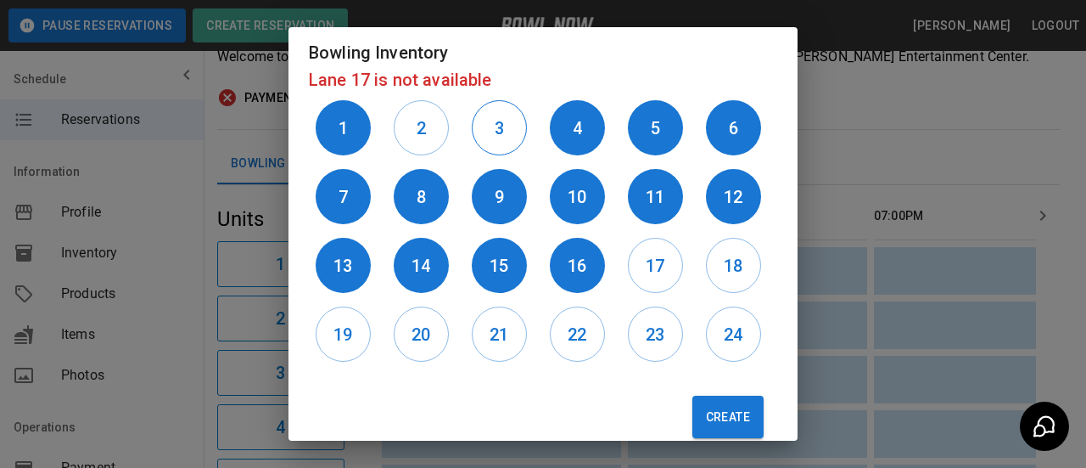
click at [505, 145] on button "3" at bounding box center [499, 127] width 55 height 55
click at [417, 140] on h6 "2" at bounding box center [421, 128] width 9 height 27
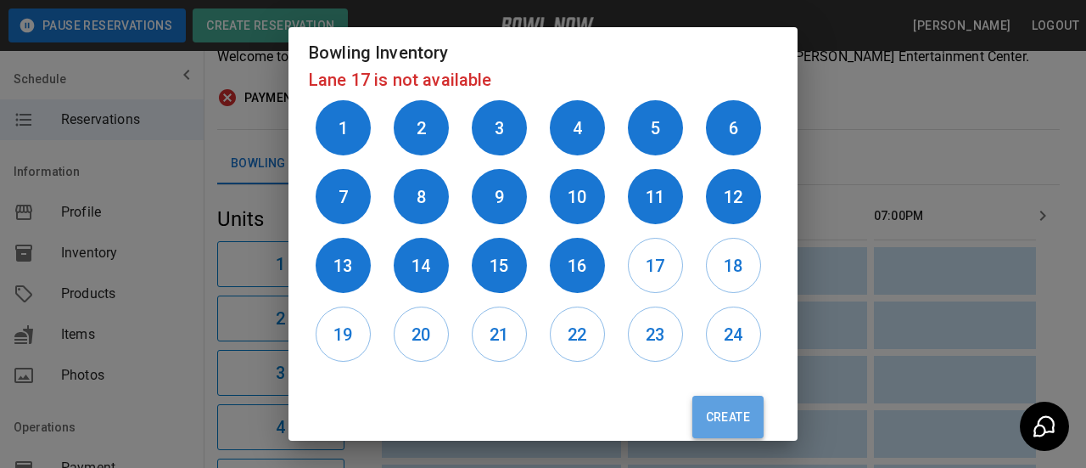
click at [692, 415] on button "Create" at bounding box center [727, 416] width 71 height 42
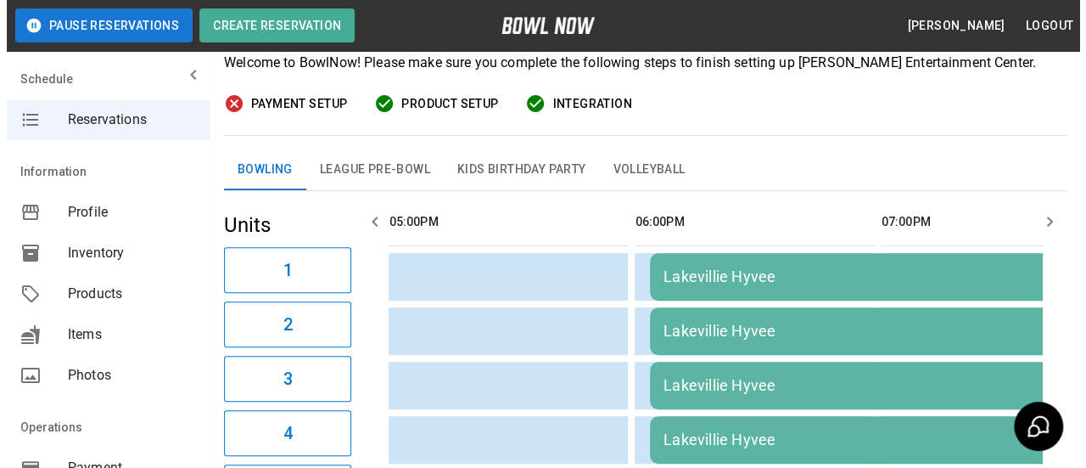
scroll to position [170, 0]
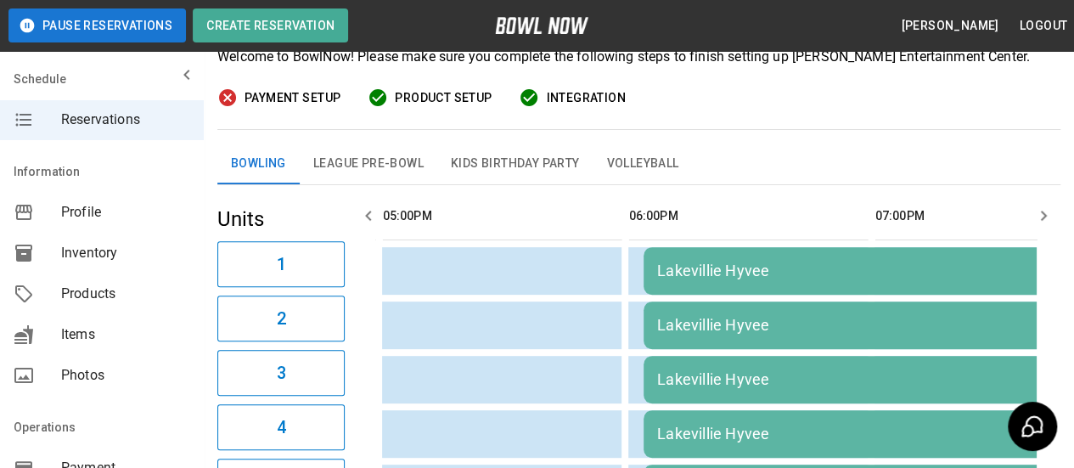
click at [830, 283] on td "Lakevillie Hyvee" at bounding box center [1011, 271] width 737 height 48
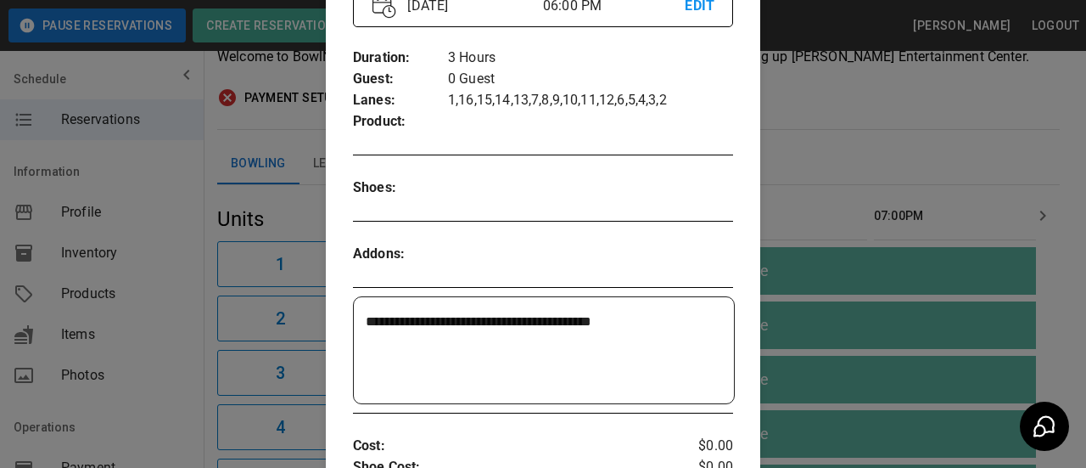
scroll to position [282, 0]
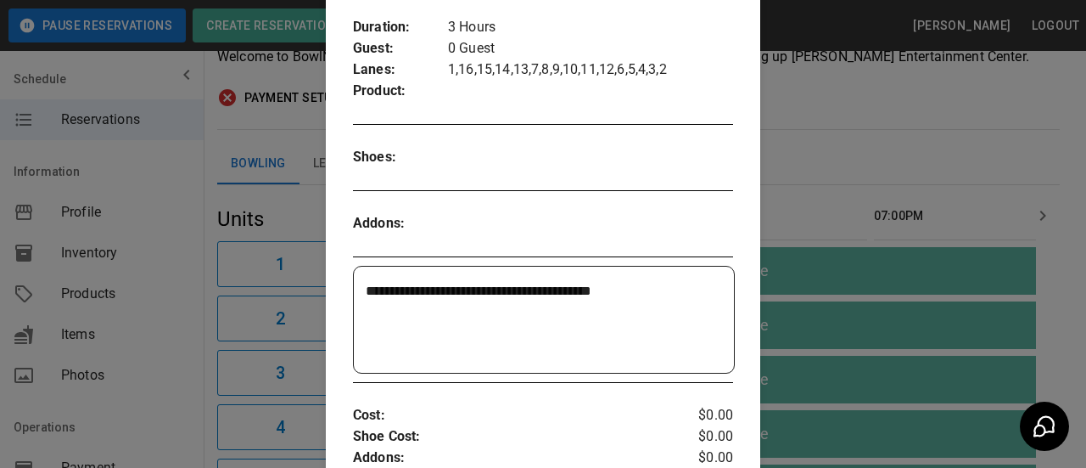
click at [655, 337] on textarea "**********" at bounding box center [541, 320] width 351 height 78
click at [582, 289] on textarea "**********" at bounding box center [541, 320] width 351 height 78
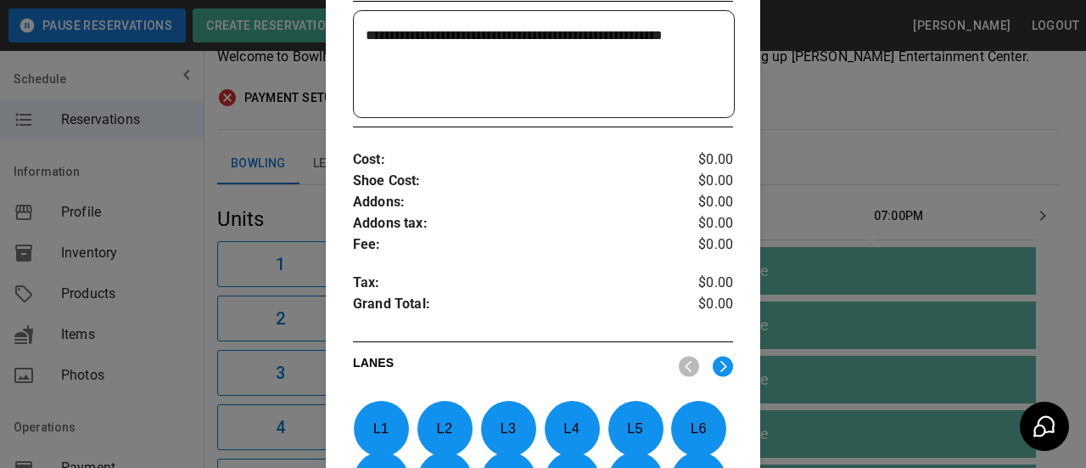
scroll to position [706, 0]
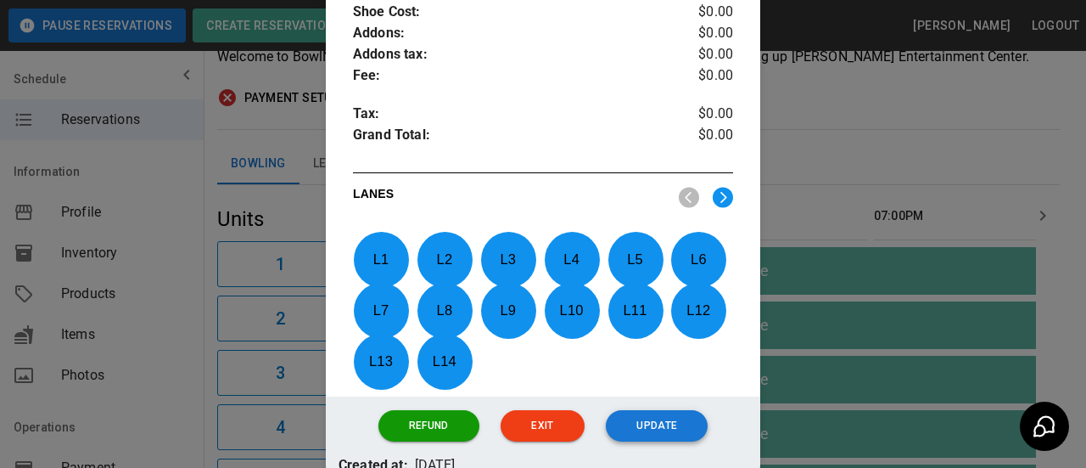
type textarea "**********"
click at [639, 424] on button "Update" at bounding box center [657, 425] width 102 height 31
